Goal: Navigation & Orientation: Find specific page/section

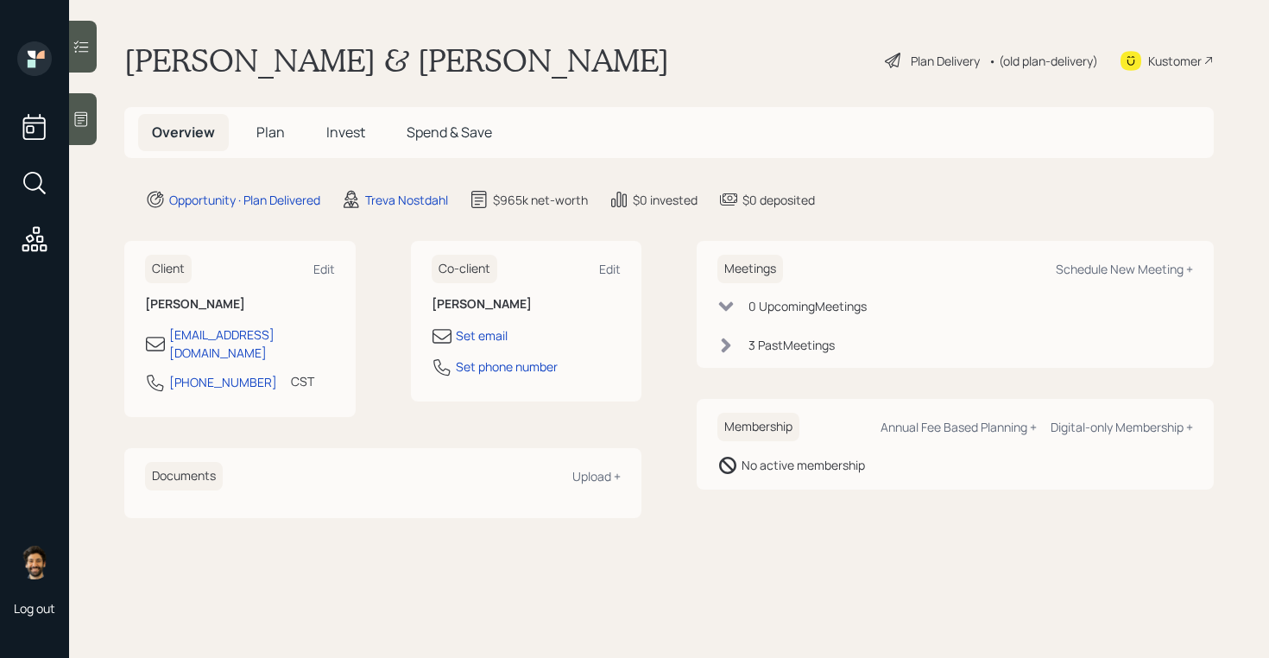
click at [265, 142] on span "Plan" at bounding box center [270, 132] width 28 height 19
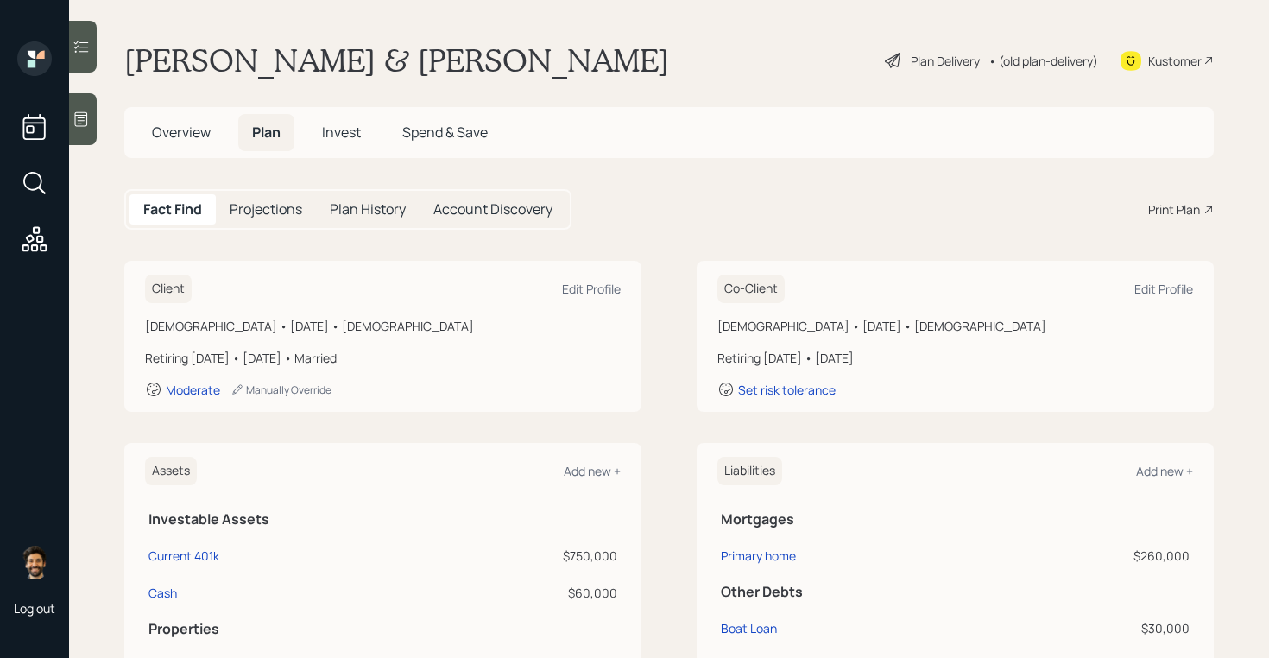
click at [340, 129] on span "Invest" at bounding box center [341, 132] width 39 height 19
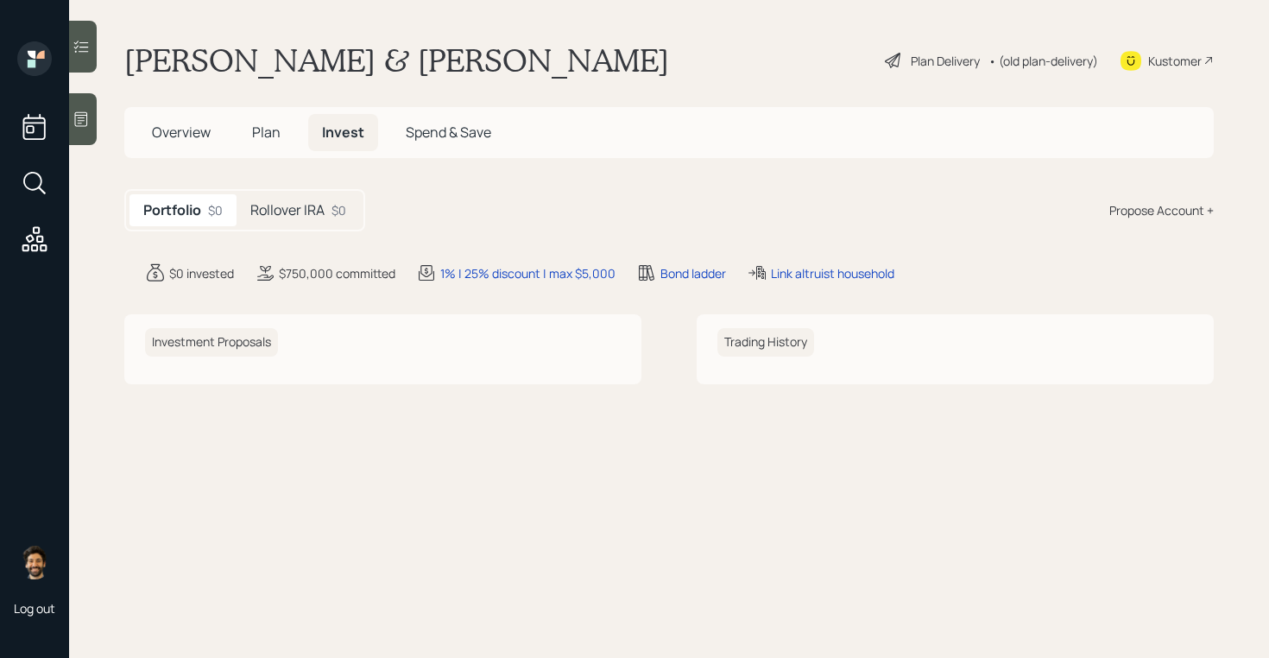
click at [289, 215] on h5 "Rollover IRA" at bounding box center [287, 210] width 74 height 16
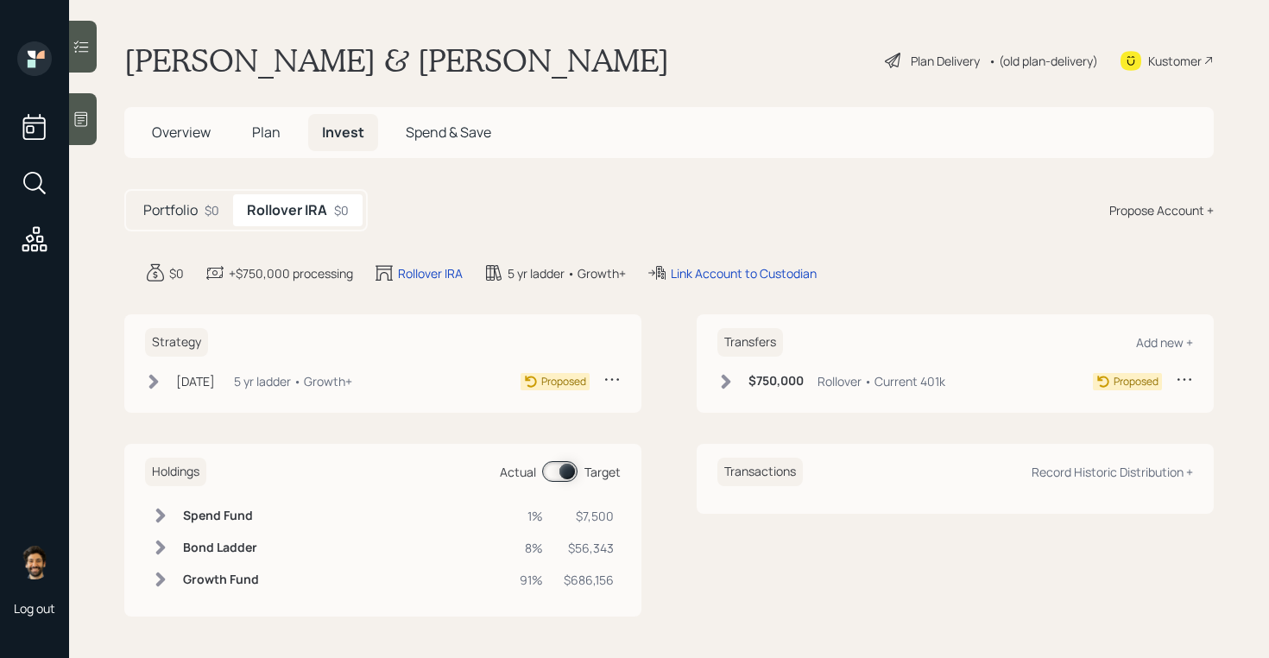
click at [258, 129] on span "Plan" at bounding box center [266, 132] width 28 height 19
